Goal: Information Seeking & Learning: Learn about a topic

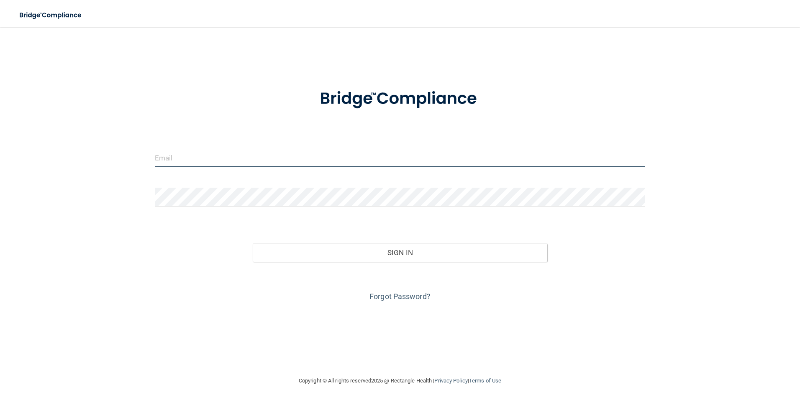
click at [254, 163] on input "email" at bounding box center [400, 157] width 491 height 19
type input "[EMAIL_ADDRESS][DOMAIN_NAME]"
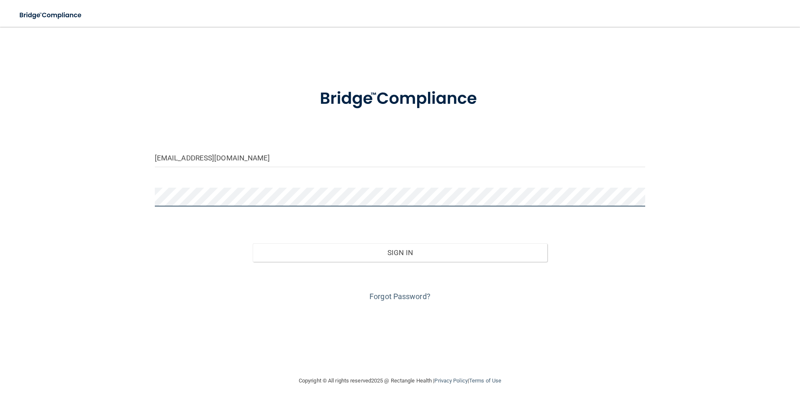
click at [253, 243] on button "Sign In" at bounding box center [400, 252] width 295 height 18
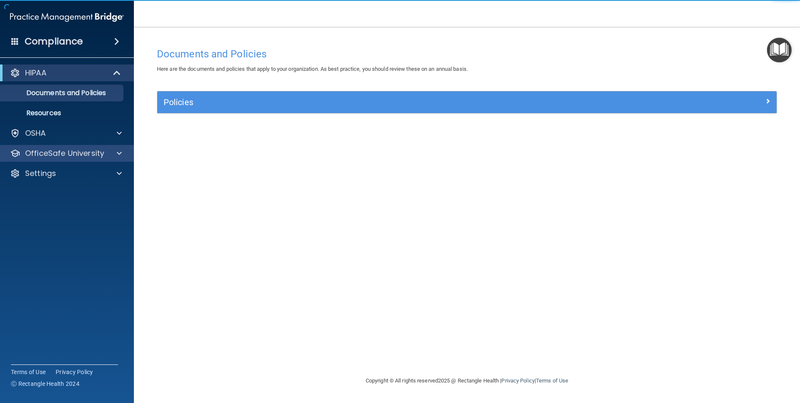
click at [66, 147] on div "OfficeSafe University" at bounding box center [67, 153] width 134 height 17
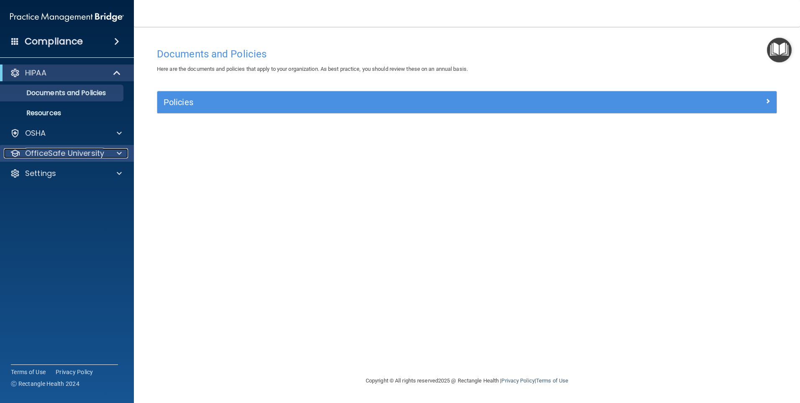
click at [111, 154] on div at bounding box center [118, 153] width 21 height 10
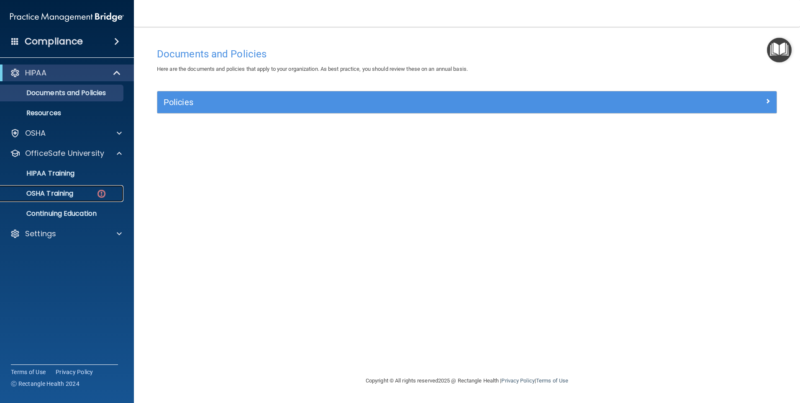
click at [65, 195] on p "OSHA Training" at bounding box center [39, 193] width 68 height 8
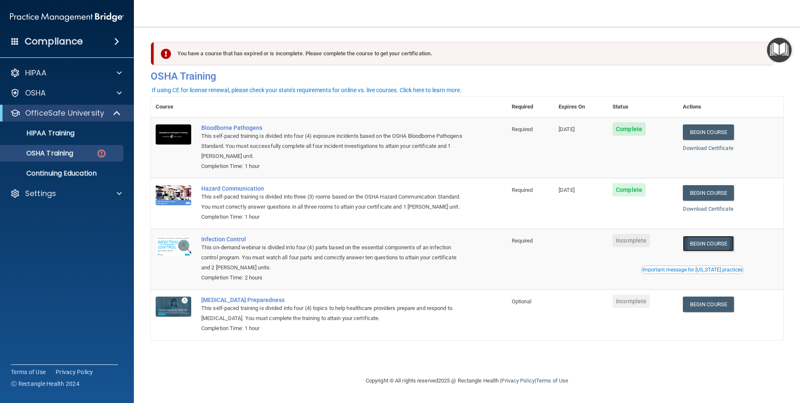
click at [730, 251] on link "Begin Course" at bounding box center [708, 243] width 51 height 15
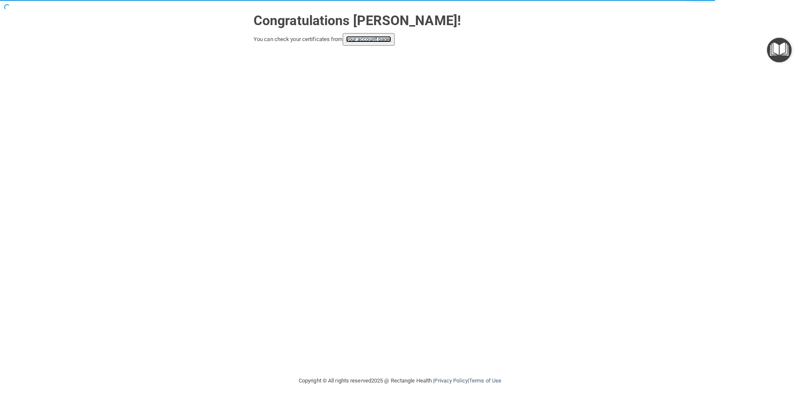
click at [370, 41] on link "your account page!" at bounding box center [369, 39] width 46 height 6
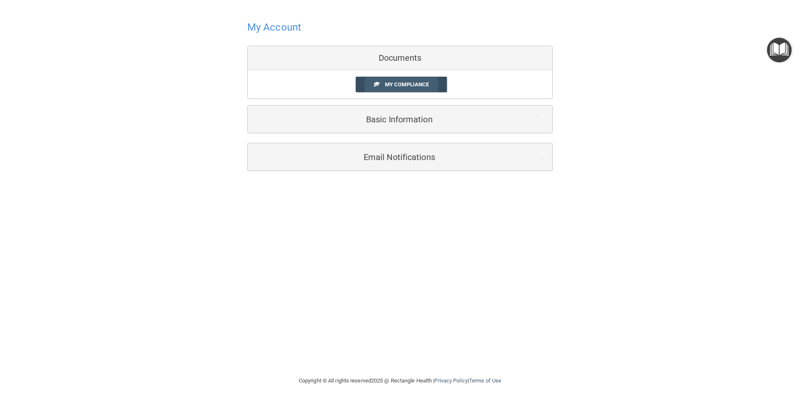
click at [400, 78] on link "My Compliance" at bounding box center [402, 84] width 92 height 15
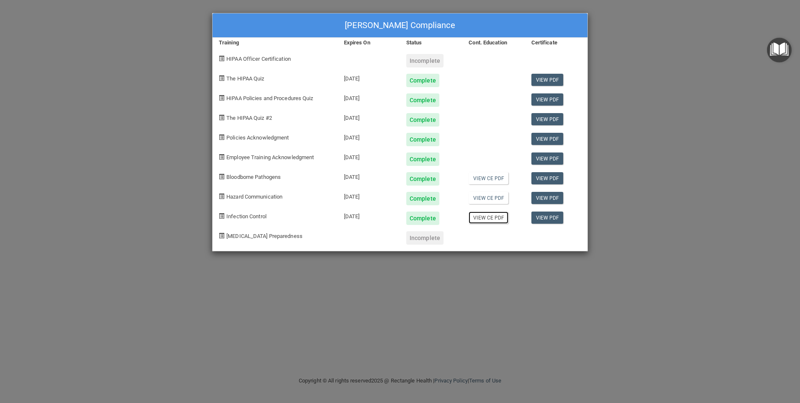
click at [486, 220] on link "View CE PDF" at bounding box center [489, 217] width 40 height 12
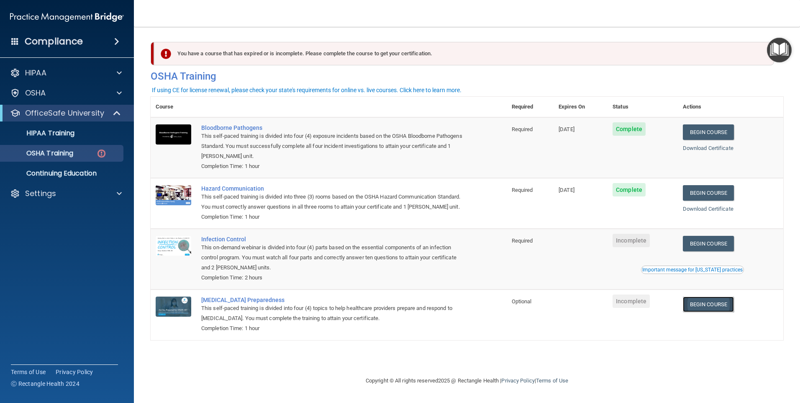
click at [703, 312] on link "Begin Course" at bounding box center [708, 303] width 51 height 15
